Goal: Browse casually

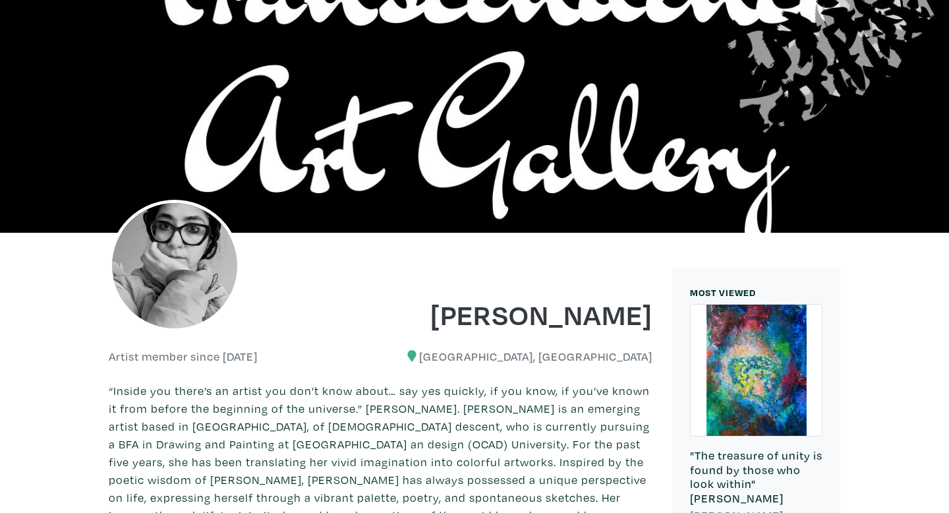
scroll to position [49, 0]
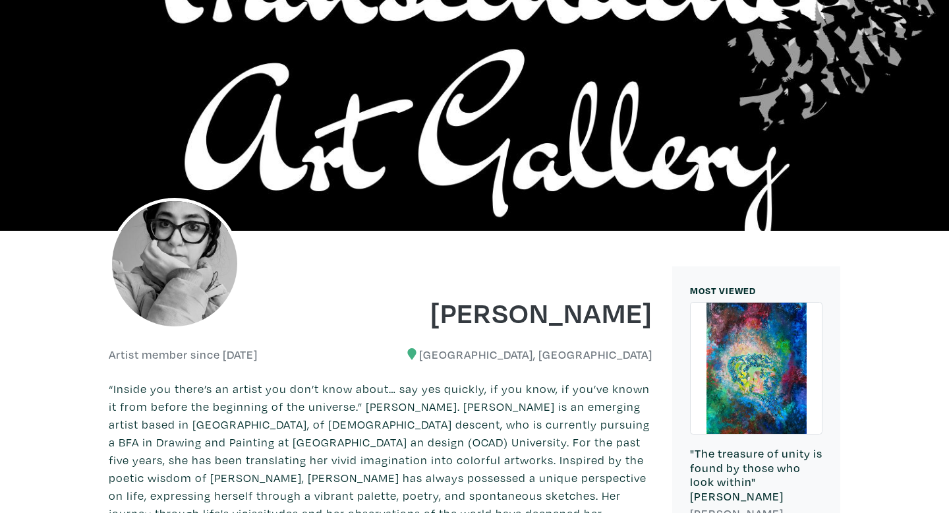
click at [760, 372] on div at bounding box center [756, 367] width 131 height 131
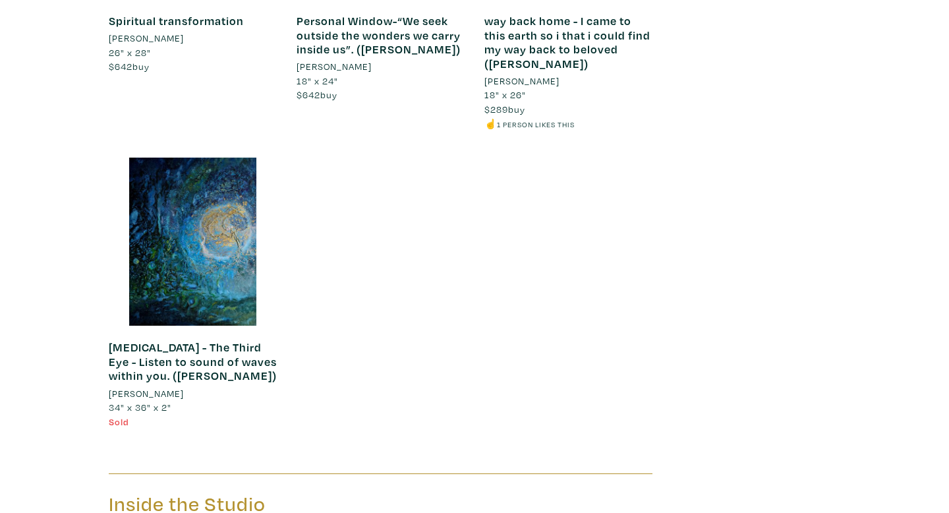
scroll to position [3025, 0]
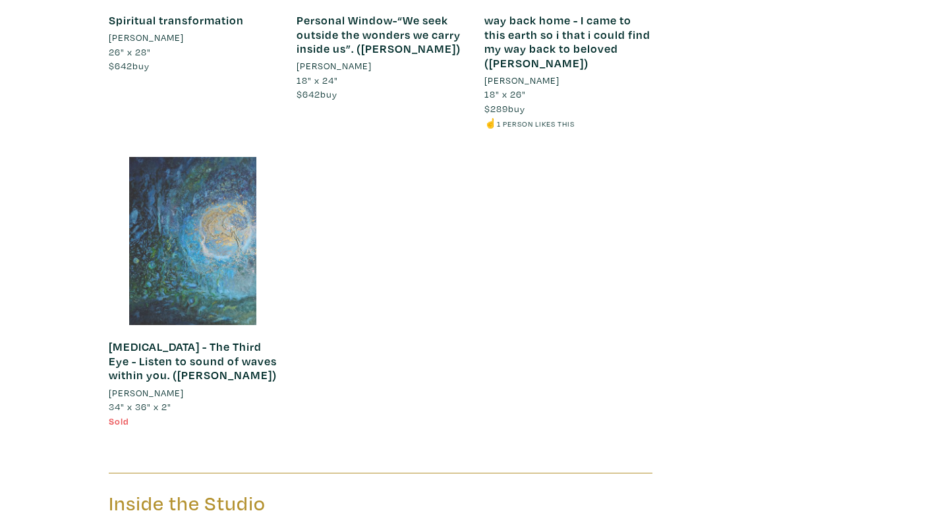
click at [179, 192] on div at bounding box center [193, 241] width 168 height 168
